Goal: Find specific page/section: Find specific page/section

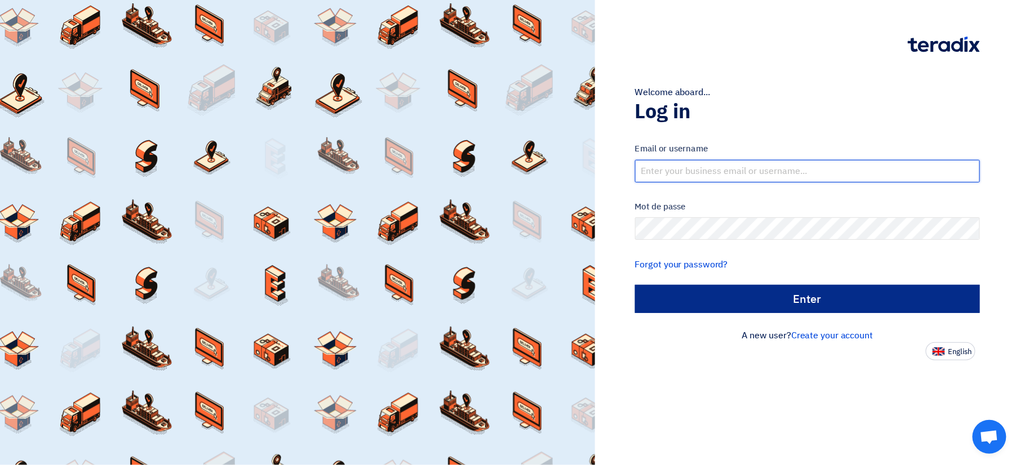
type input "[PERSON_NAME][EMAIL_ADDRESS][DOMAIN_NAME]"
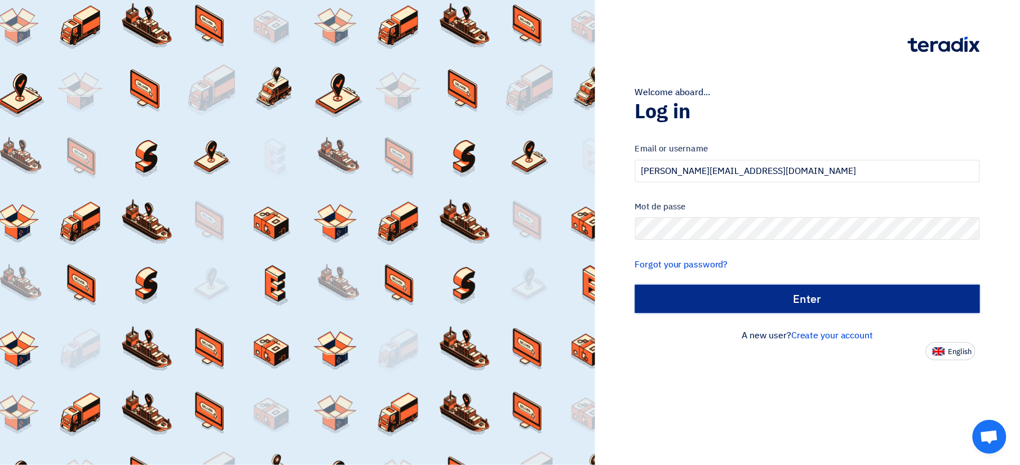
drag, startPoint x: 713, startPoint y: 299, endPoint x: 690, endPoint y: 305, distance: 23.4
click at [713, 299] on input "الدخول" at bounding box center [807, 299] width 345 height 28
type input "Sign in"
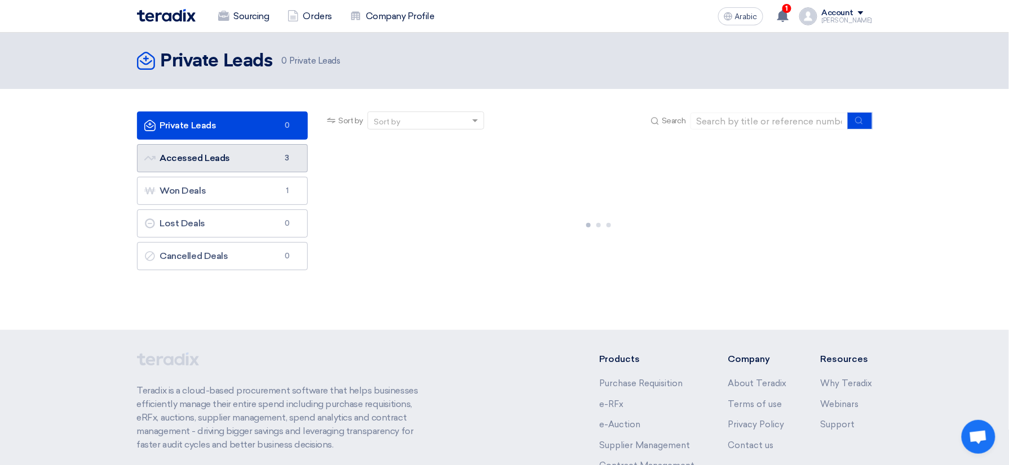
click at [255, 163] on link "Accessed Leads Accessed Leads 3" at bounding box center [222, 158] width 171 height 28
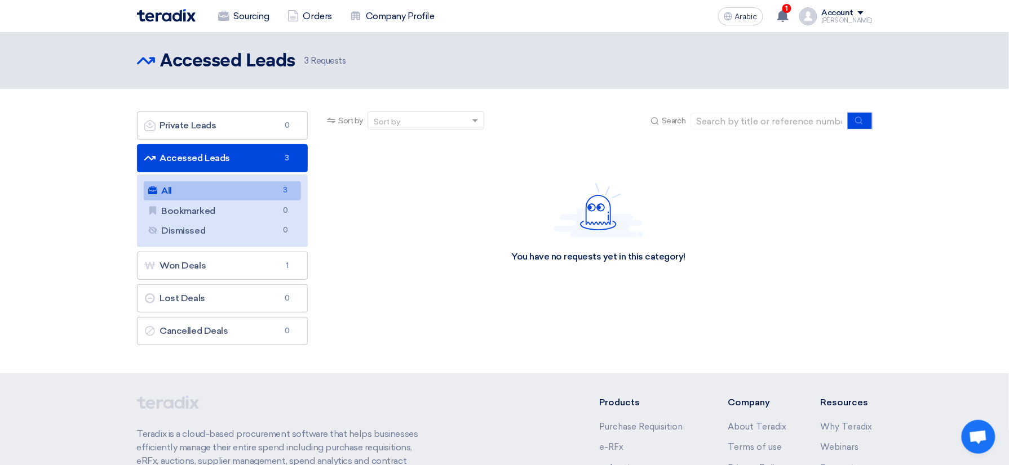
click at [213, 194] on link "All All 3" at bounding box center [223, 190] width 158 height 19
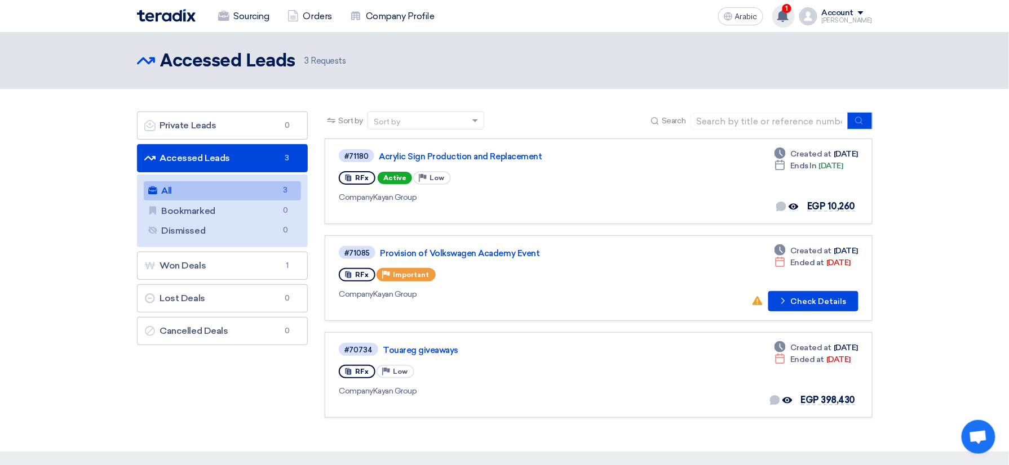
click at [788, 12] on icon at bounding box center [783, 16] width 12 height 12
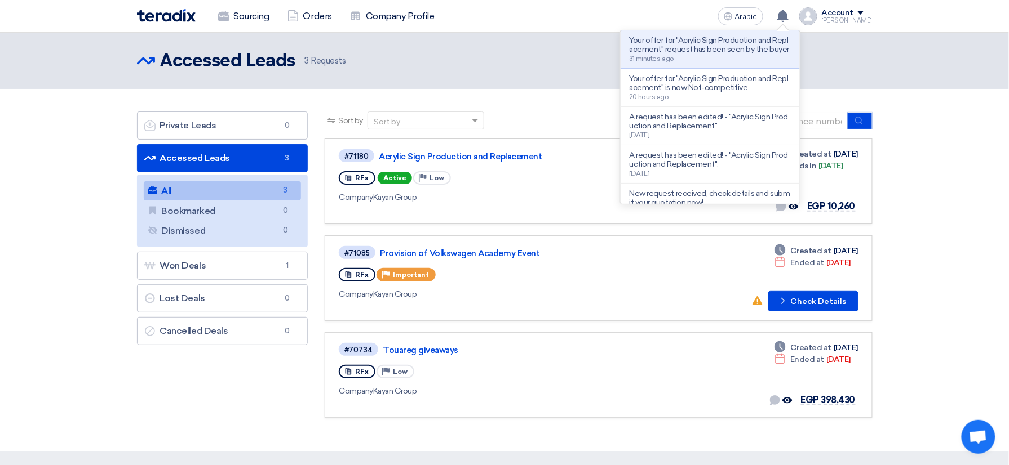
click at [201, 384] on div "Private Leads Private Leads 0 Accessed Leads Accessed Leads 3 All All 3 Bookmar…" at bounding box center [222, 271] width 188 height 318
